Goal: Information Seeking & Learning: Learn about a topic

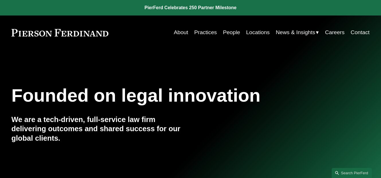
click at [260, 32] on link "Locations" at bounding box center [259, 32] width 24 height 11
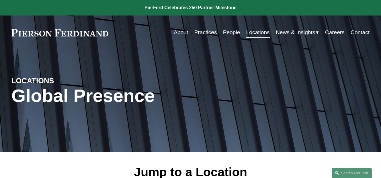
click at [210, 32] on link "Practices" at bounding box center [206, 32] width 23 height 11
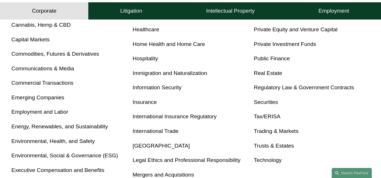
scroll to position [286, 0]
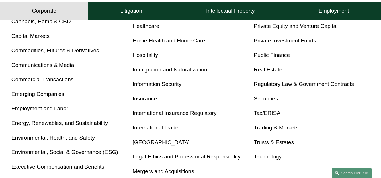
click at [56, 111] on link "Employment and Labor" at bounding box center [39, 108] width 57 height 6
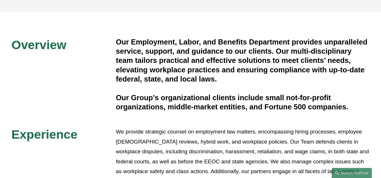
scroll to position [109, 0]
